Goal: Task Accomplishment & Management: Manage account settings

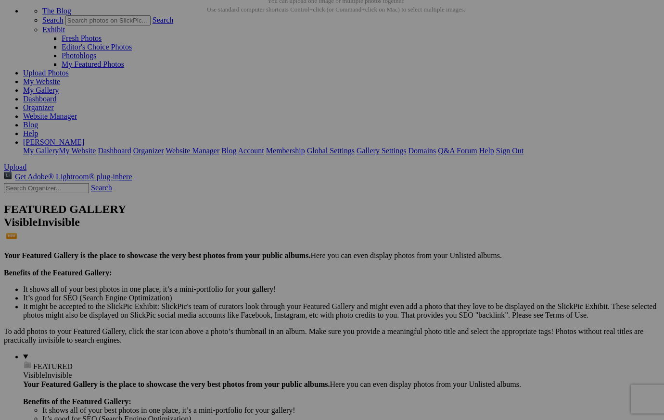
scroll to position [53, 0]
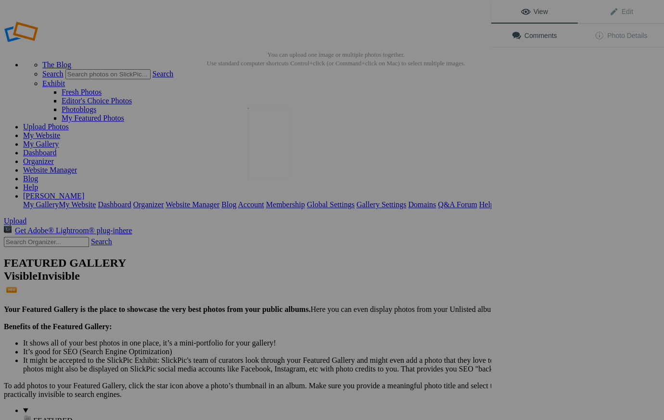
click at [273, 171] on img at bounding box center [267, 143] width 41 height 72
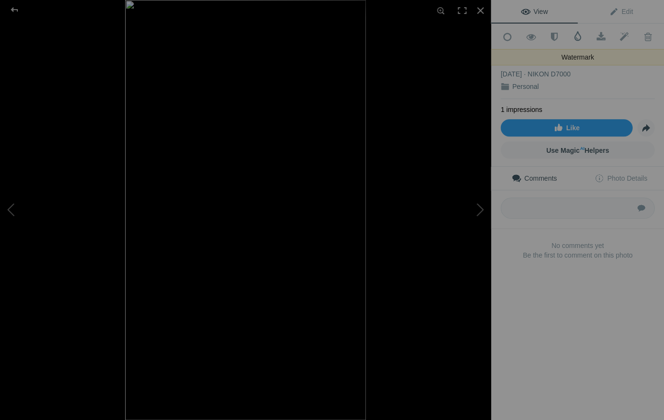
click at [577, 37] on span at bounding box center [577, 36] width 10 height 10
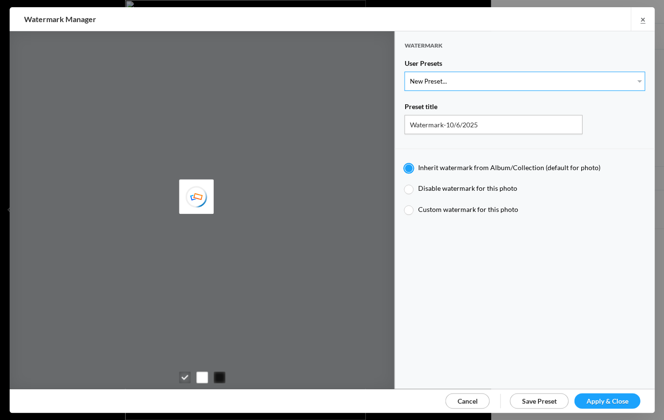
select select "1: Object"
type input "Watermark-7/22/2025"
radio input "false"
radio input "true"
type input "[PERSON_NAME]"
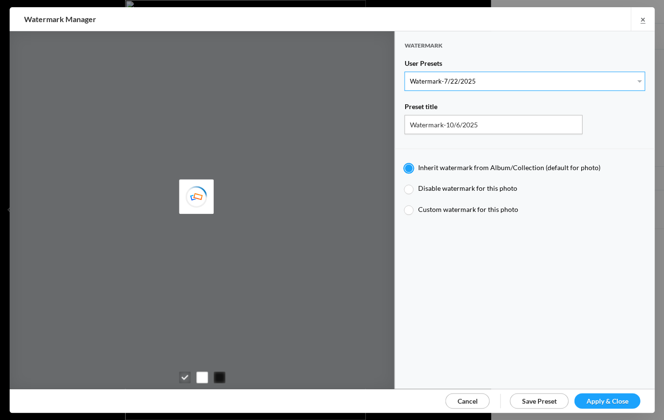
radio input "false"
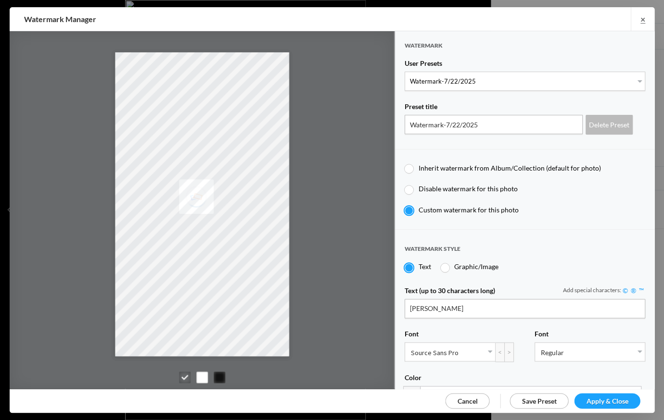
click at [599, 400] on span "Apply & Close" at bounding box center [607, 401] width 42 height 8
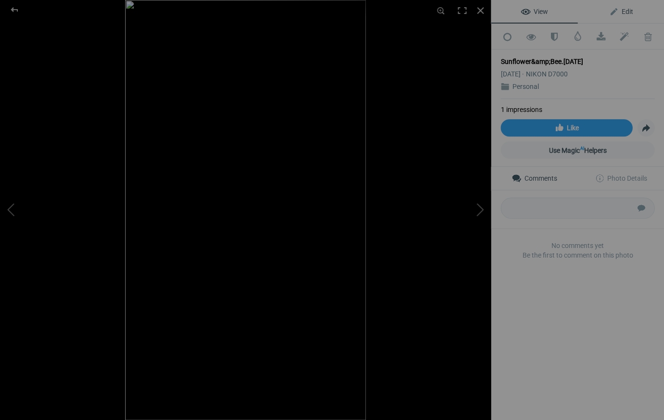
click at [626, 10] on span "Edit" at bounding box center [620, 12] width 24 height 8
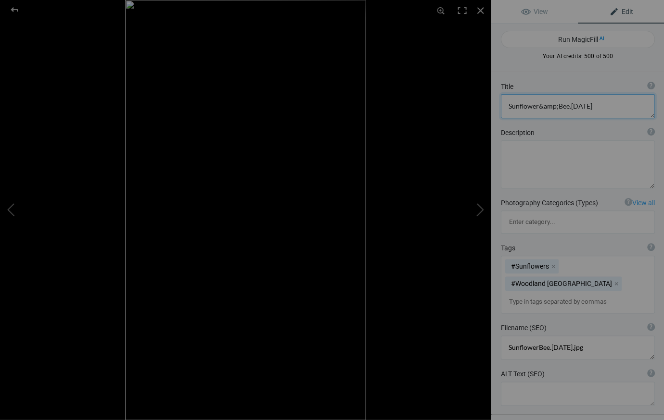
click at [592, 106] on textarea at bounding box center [577, 106] width 154 height 24
click at [555, 107] on textarea at bounding box center [577, 106] width 154 height 24
click at [572, 106] on textarea at bounding box center [577, 106] width 154 height 24
type textarea "Sunflower and Honeybee"
click at [478, 9] on div at bounding box center [479, 10] width 21 height 21
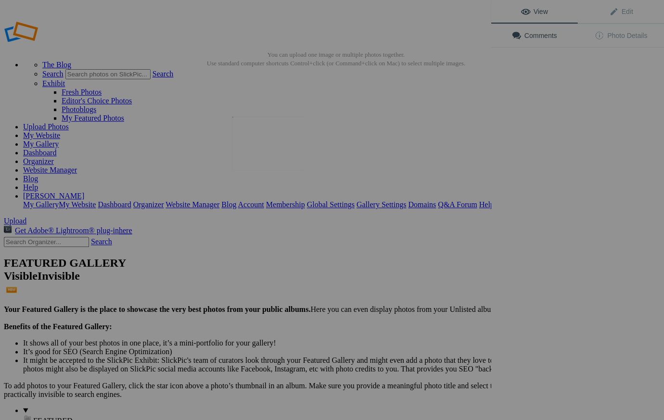
click at [263, 162] on img at bounding box center [268, 143] width 72 height 54
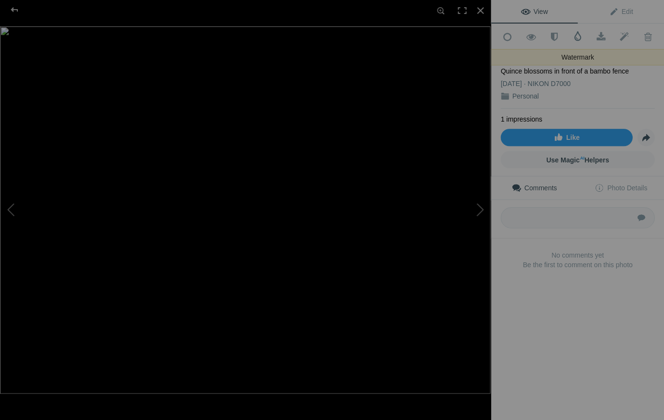
click at [577, 37] on span at bounding box center [577, 36] width 10 height 10
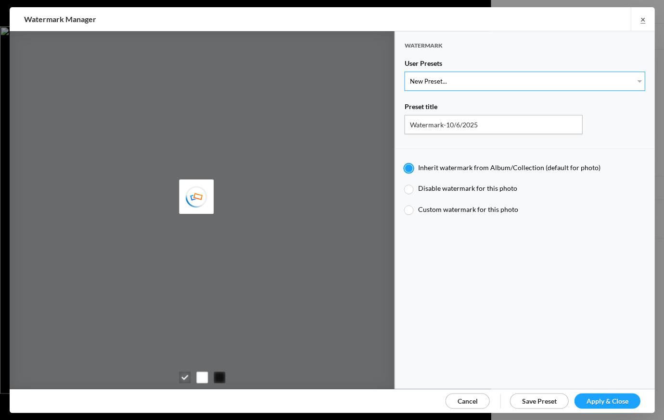
select select "1: Object"
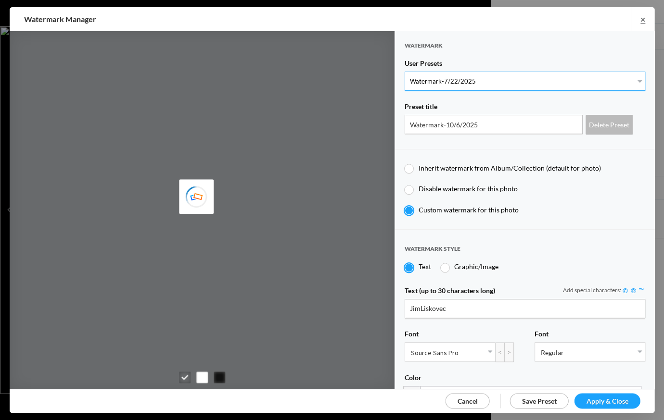
type input "Watermark-7/22/2025"
radio input "false"
radio input "true"
type input "Jim Liskovec"
radio input "false"
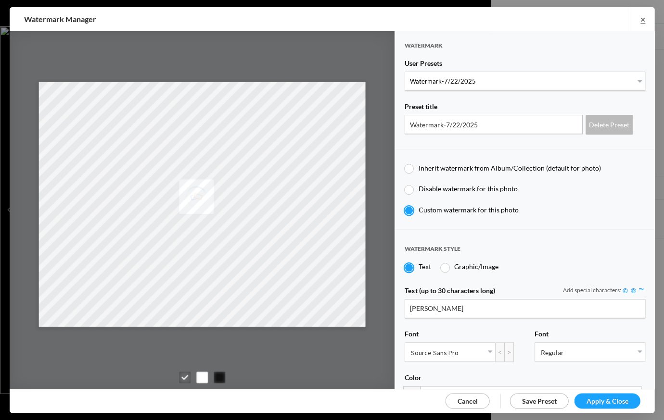
click at [600, 397] on span "Apply & Close" at bounding box center [607, 401] width 42 height 8
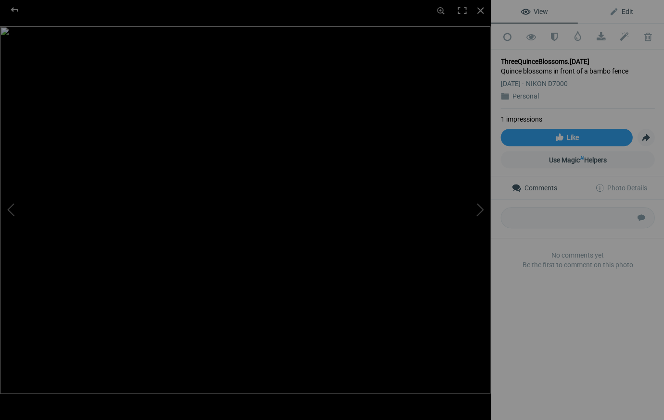
click at [627, 10] on span "Edit" at bounding box center [620, 12] width 24 height 8
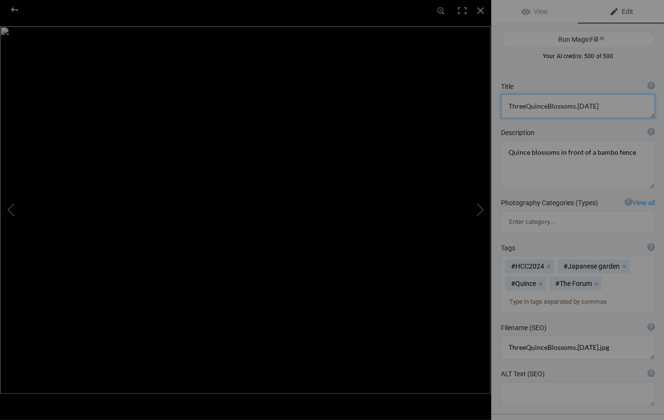
click at [597, 106] on textarea at bounding box center [577, 106] width 154 height 24
click at [523, 106] on textarea at bounding box center [577, 106] width 154 height 24
click at [546, 106] on textarea at bounding box center [577, 106] width 154 height 24
click at [549, 263] on button "x" at bounding box center [547, 266] width 7 height 7
click at [482, 209] on button at bounding box center [454, 210] width 72 height 151
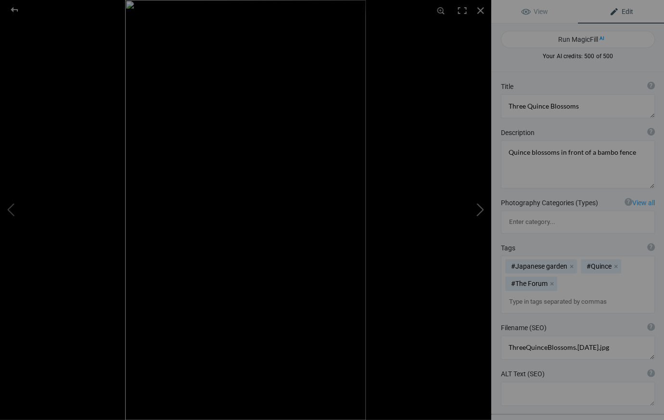
click at [482, 210] on button at bounding box center [454, 210] width 72 height 151
type textarea "Sunflower and Honeybee"
type textarea "SunflowerBee.10.6.25.jpg"
type textarea "Laysan Albatross over the Water, Midway Atoll National Wildlife Refuge"
type textarea "LaysanOverWater.8.28.25.jpg"
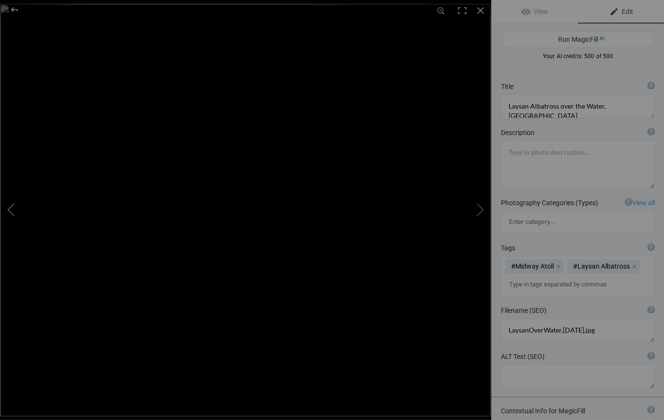
click at [9, 207] on button at bounding box center [36, 210] width 72 height 151
type textarea "Sunflower and Honeybee"
type textarea "SunflowerBee.10.6.25.jpg"
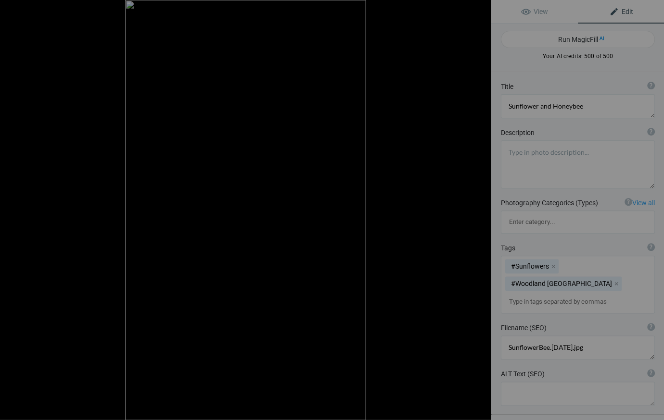
click at [9, 207] on button at bounding box center [36, 210] width 72 height 151
type textarea "Three Quince Blossoms"
type textarea "Quince blossoms in front of a bambo fence"
type textarea "ThreeQuinceBlossoms.10.6.25.jpg"
click at [478, 10] on div at bounding box center [479, 10] width 21 height 21
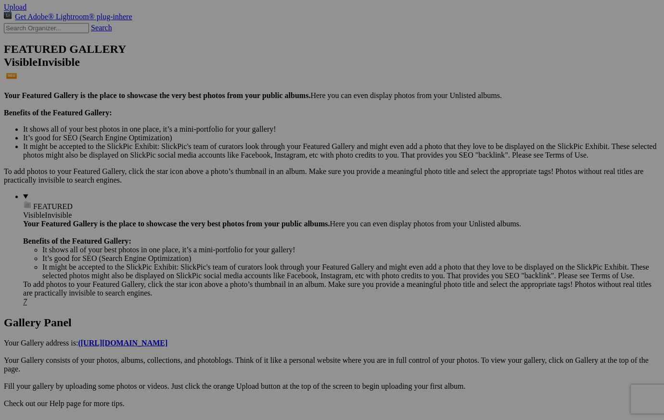
scroll to position [215, 0]
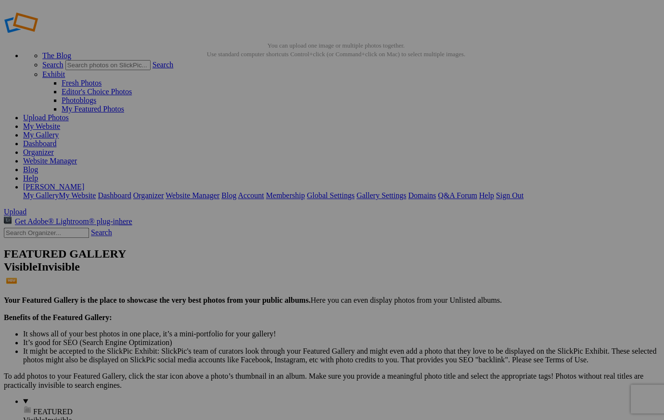
scroll to position [10, 0]
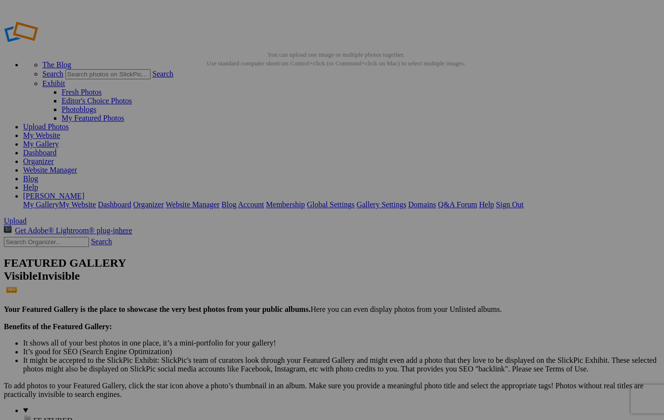
click at [60, 131] on link "My Website" at bounding box center [41, 135] width 37 height 8
